Goal: Task Accomplishment & Management: Use online tool/utility

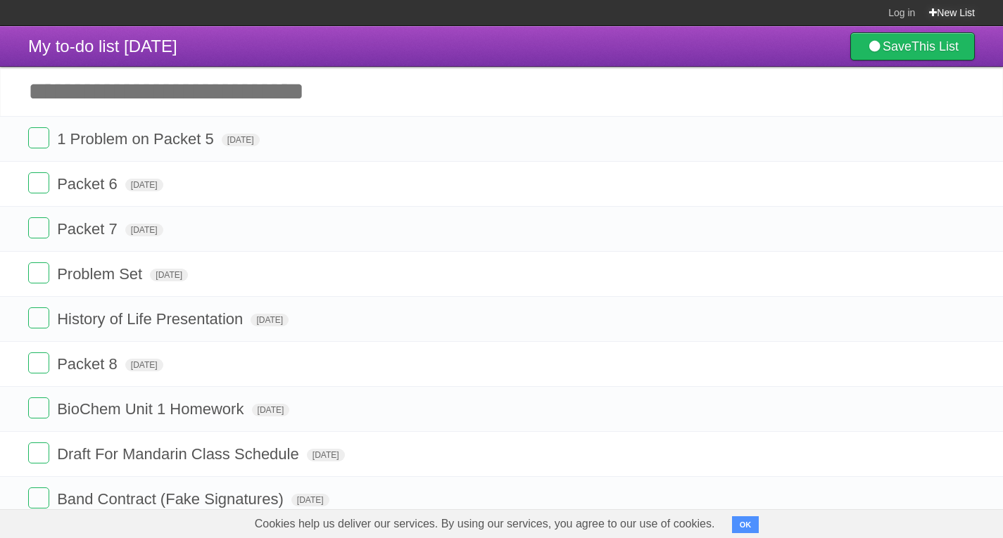
click at [939, 15] on link "New List" at bounding box center [952, 12] width 46 height 25
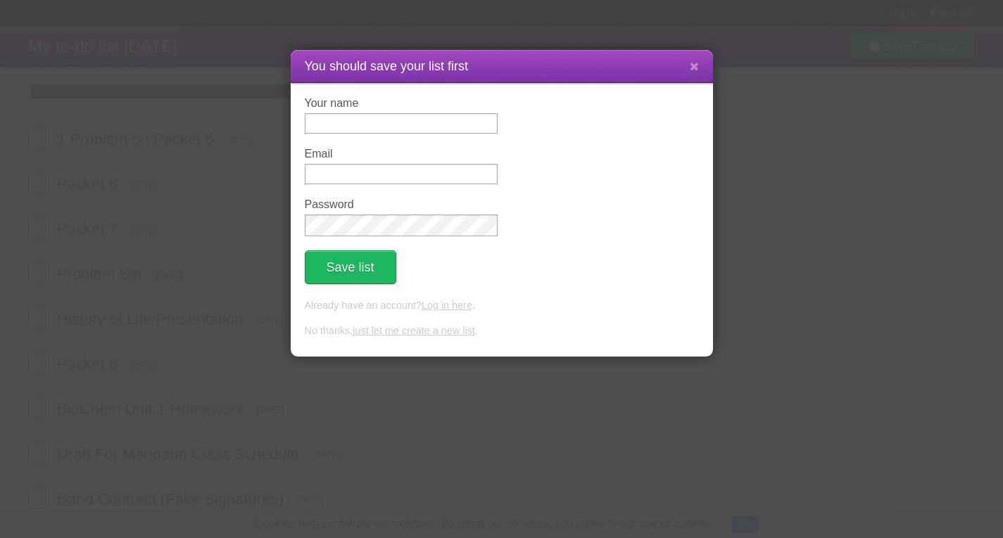
click at [454, 336] on link "just let me create a new list" at bounding box center [414, 330] width 122 height 11
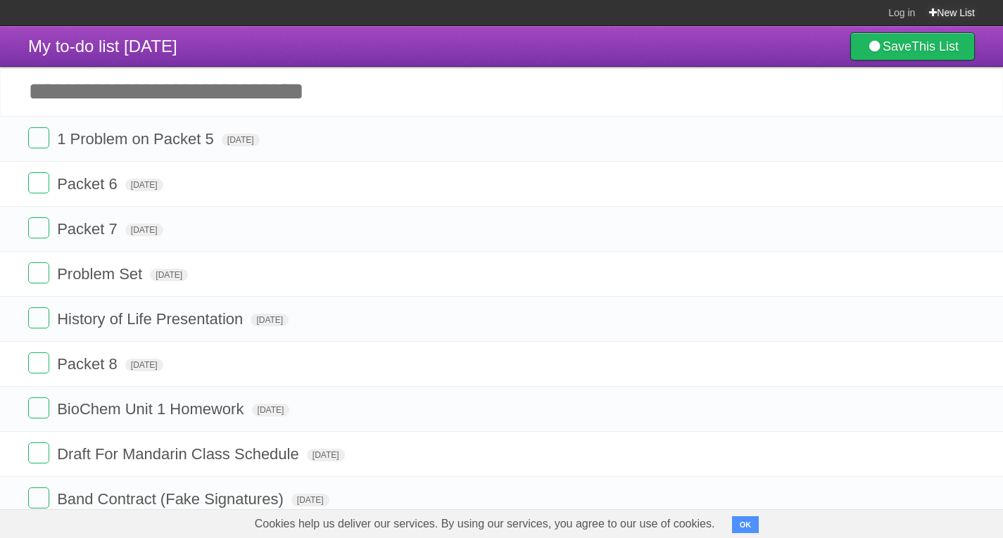
click at [956, 15] on link "New List" at bounding box center [952, 12] width 46 height 25
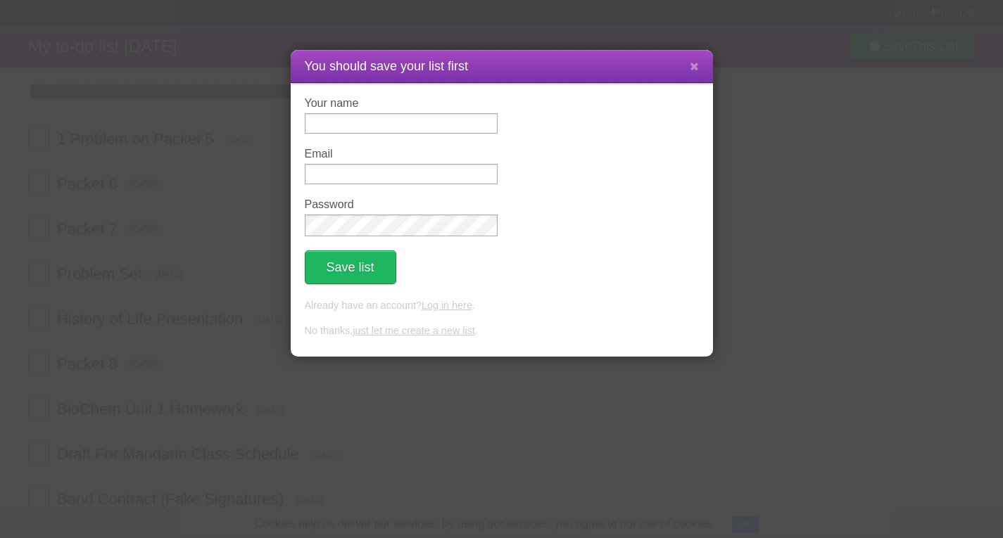
click at [377, 336] on link "just let me create a new list" at bounding box center [414, 330] width 122 height 11
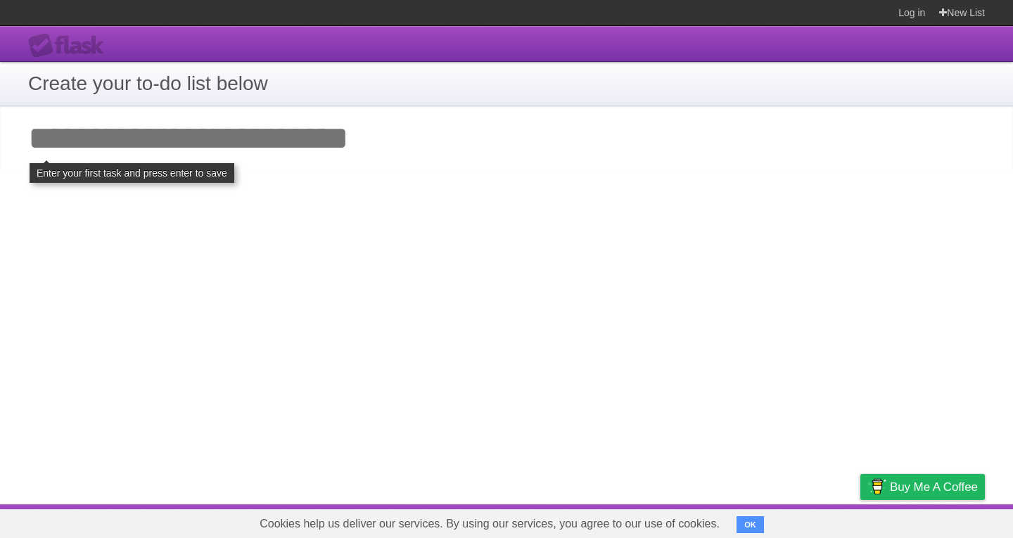
click at [323, 160] on input "Add your first task" at bounding box center [506, 138] width 1013 height 65
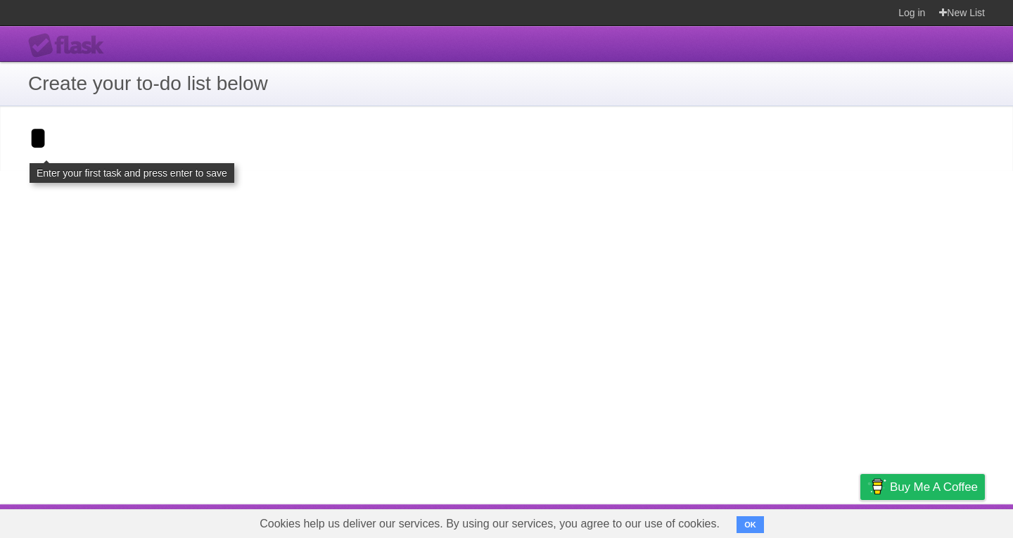
type input "*"
